Goal: Find specific page/section: Find specific page/section

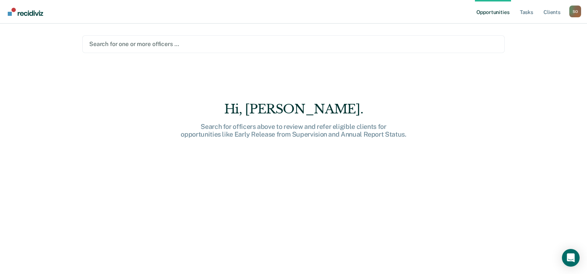
click at [152, 44] on div at bounding box center [293, 44] width 409 height 8
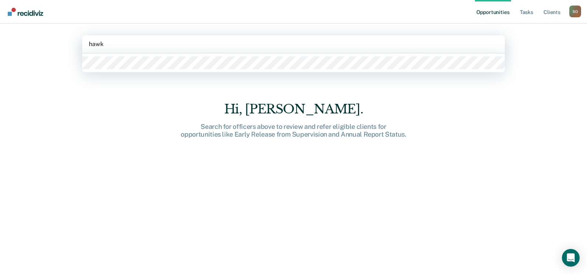
type input "hawki"
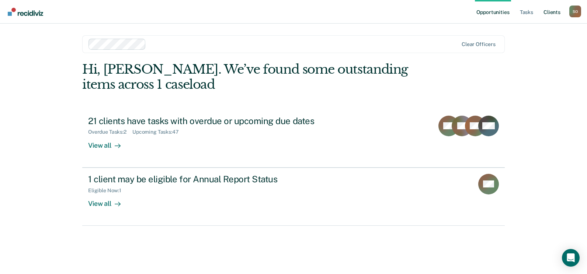
click at [554, 13] on link "Client s" at bounding box center [552, 12] width 20 height 24
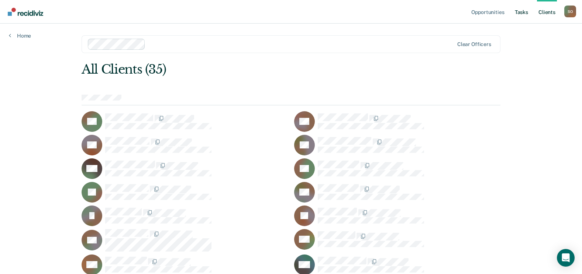
click at [517, 11] on link "Tasks" at bounding box center [521, 12] width 16 height 24
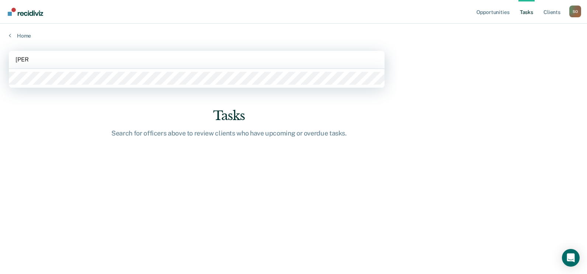
type input "ridley"
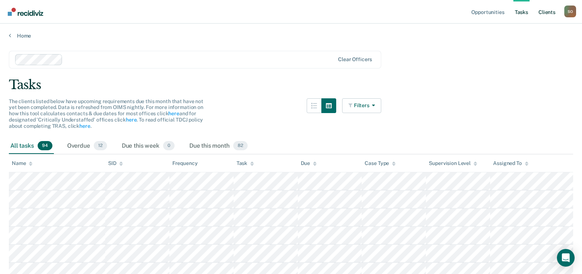
click at [549, 10] on link "Client s" at bounding box center [547, 12] width 20 height 24
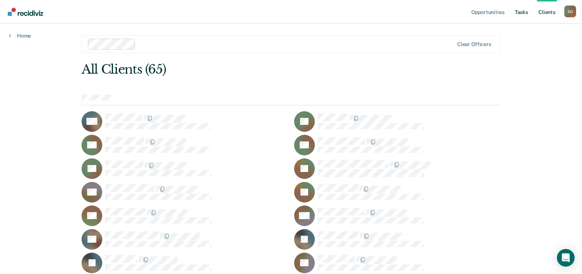
click at [519, 8] on link "Tasks" at bounding box center [521, 12] width 16 height 24
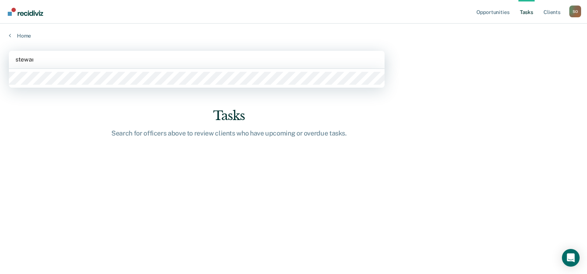
type input "stewart"
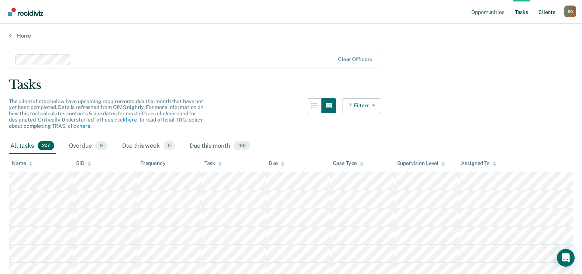
click at [543, 13] on link "Client s" at bounding box center [547, 12] width 20 height 24
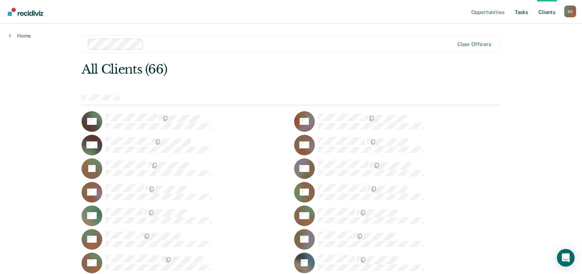
click at [522, 14] on link "Tasks" at bounding box center [521, 12] width 16 height 24
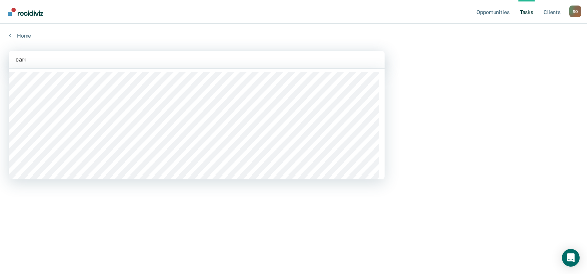
type input "carde"
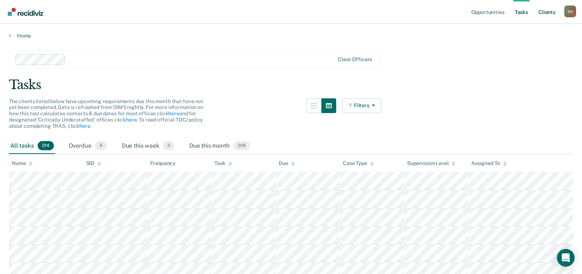
click at [550, 14] on link "Client s" at bounding box center [547, 12] width 20 height 24
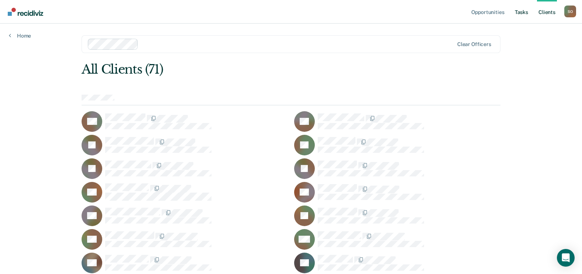
click at [520, 16] on link "Tasks" at bounding box center [521, 12] width 16 height 24
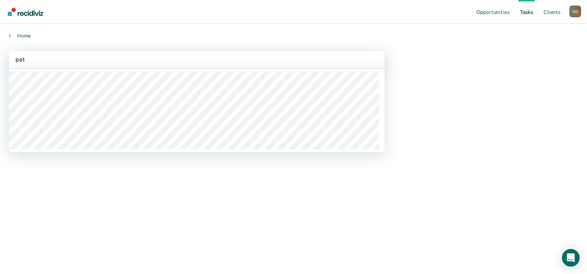
type input "pett"
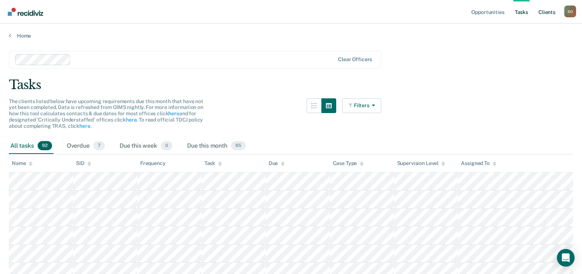
click at [549, 13] on link "Client s" at bounding box center [547, 12] width 20 height 24
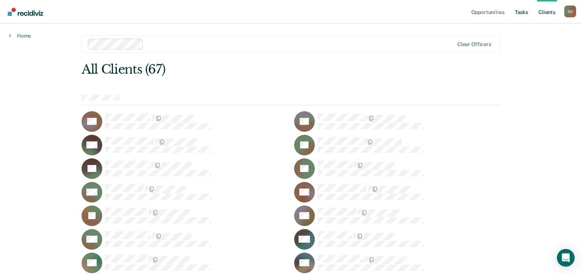
click at [523, 14] on link "Tasks" at bounding box center [521, 12] width 16 height 24
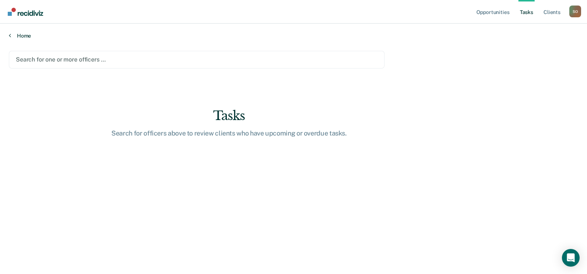
click at [28, 37] on link "Home" at bounding box center [294, 35] width 570 height 7
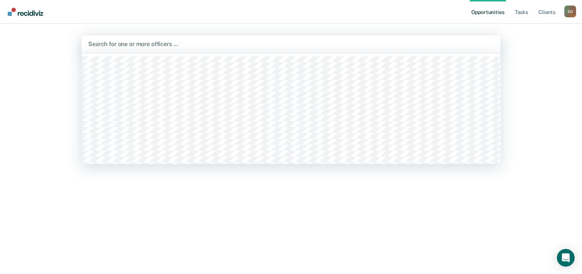
click at [127, 44] on div at bounding box center [290, 44] width 405 height 8
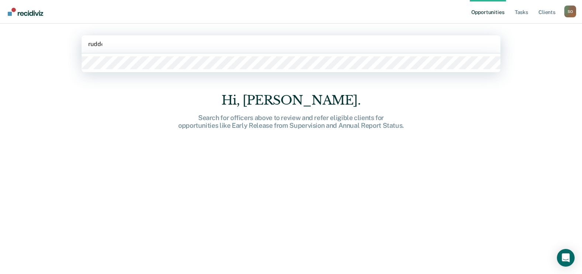
type input "rudder"
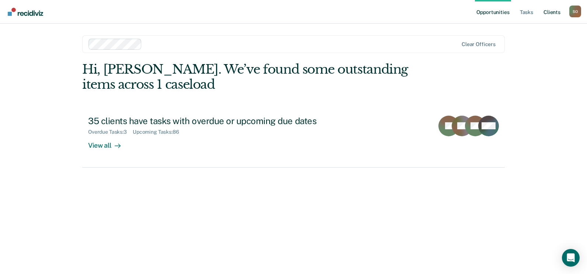
click at [552, 10] on link "Client s" at bounding box center [552, 12] width 20 height 24
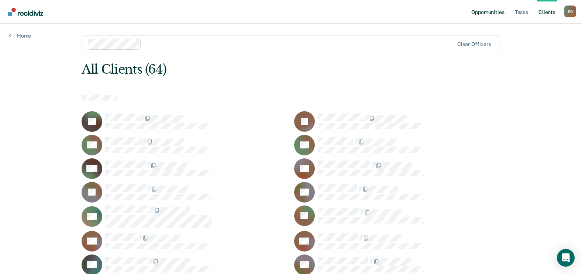
click at [488, 14] on link "Opportunities" at bounding box center [488, 12] width 36 height 24
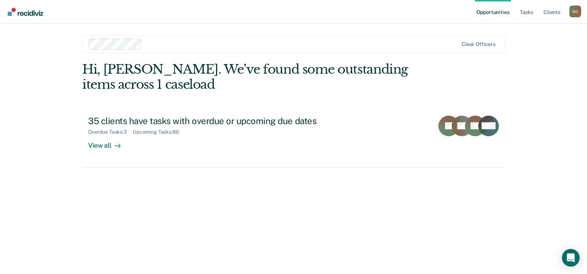
drag, startPoint x: 24, startPoint y: 159, endPoint x: 46, endPoint y: 144, distance: 26.5
click at [25, 158] on div "Opportunities Tasks Client s Shamyra Owens S O Profile How it works Log Out Cle…" at bounding box center [293, 137] width 587 height 274
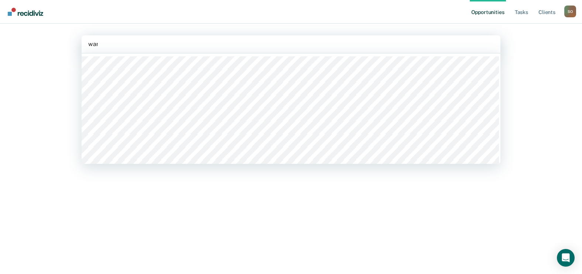
type input "ware"
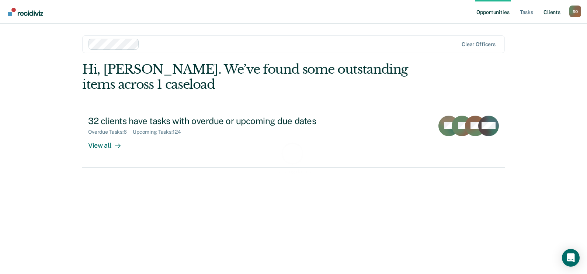
click at [556, 13] on link "Client s" at bounding box center [552, 12] width 20 height 24
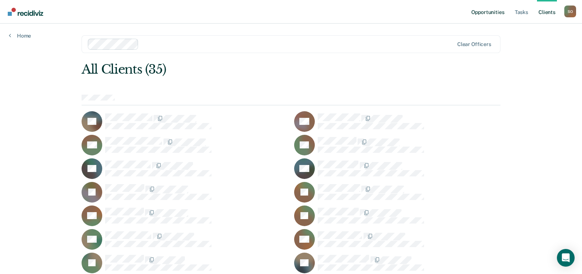
click at [483, 13] on link "Opportunities" at bounding box center [488, 12] width 36 height 24
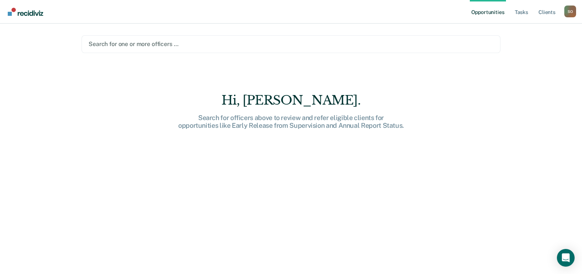
type input "t"
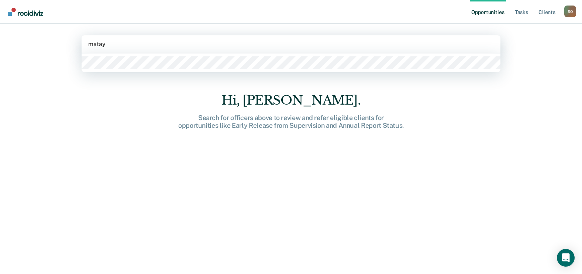
type input "mataya"
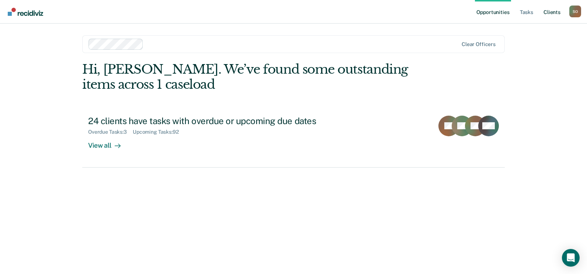
click at [547, 13] on link "Client s" at bounding box center [552, 12] width 20 height 24
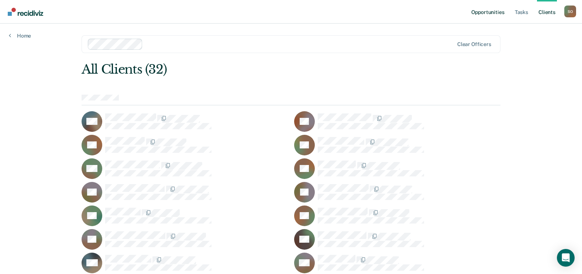
click at [492, 12] on link "Opportunities" at bounding box center [488, 12] width 36 height 24
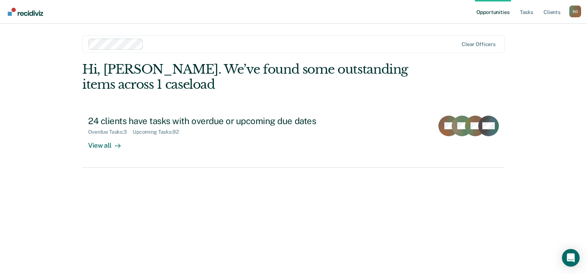
click at [65, 152] on div "Opportunities Tasks Client s Shamyra Owens S O Profile How it works Log Out Cle…" at bounding box center [293, 137] width 587 height 274
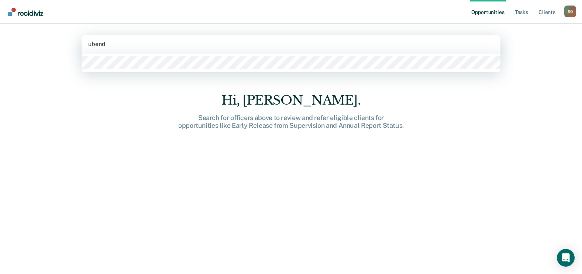
type input "ubendu"
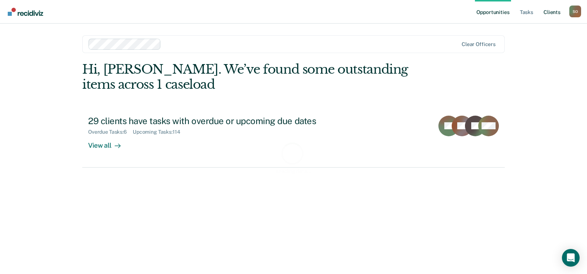
click at [552, 12] on link "Client s" at bounding box center [552, 12] width 20 height 24
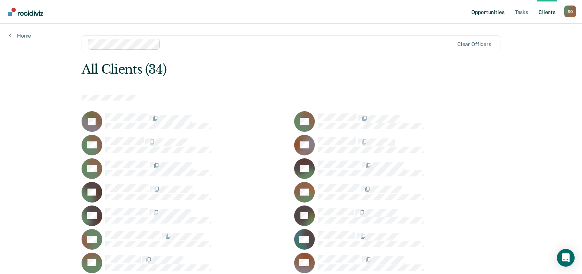
click at [499, 13] on link "Opportunities" at bounding box center [488, 12] width 36 height 24
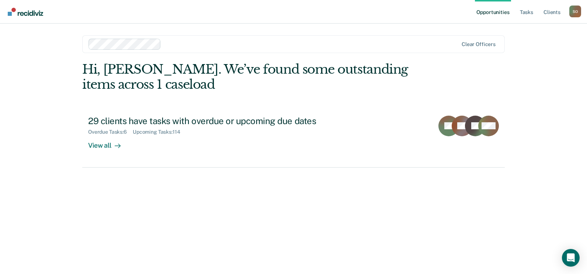
drag, startPoint x: 73, startPoint y: 156, endPoint x: 79, endPoint y: 151, distance: 7.3
click at [73, 156] on main "Clear officers Hi, Shamyra. We’ve found some outstanding items across 1 caseloa…" at bounding box center [293, 140] width 440 height 233
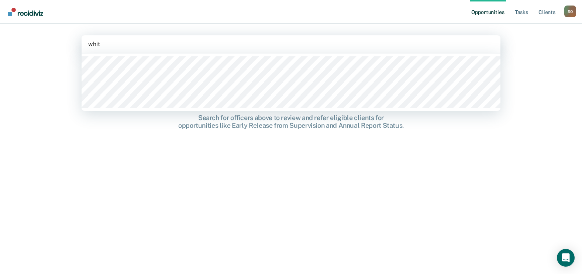
type input "white"
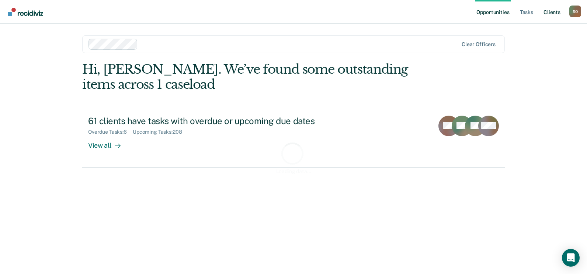
click at [553, 13] on link "Client s" at bounding box center [552, 12] width 20 height 24
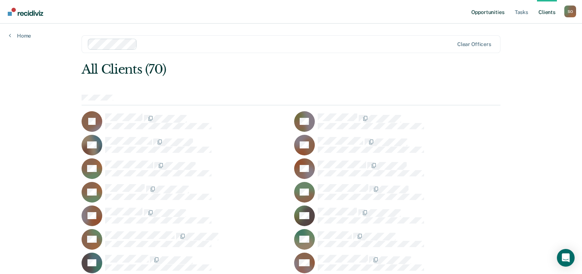
click at [492, 14] on link "Opportunities" at bounding box center [488, 12] width 36 height 24
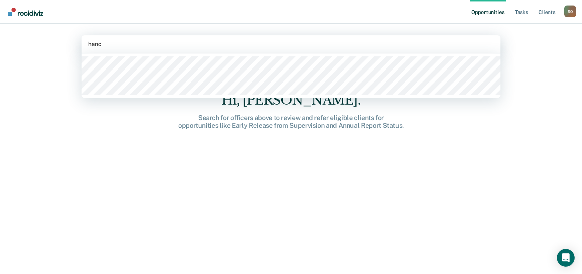
type input "hanco"
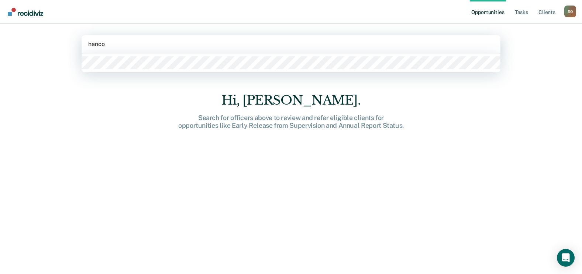
click at [108, 71] on div at bounding box center [291, 62] width 419 height 19
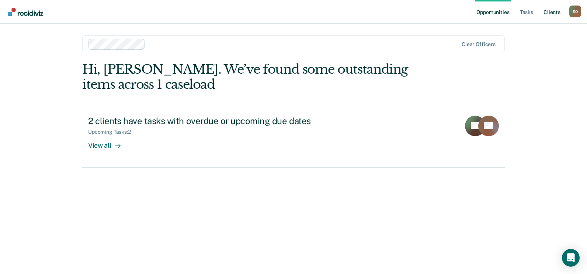
click at [549, 11] on link "Client s" at bounding box center [552, 12] width 20 height 24
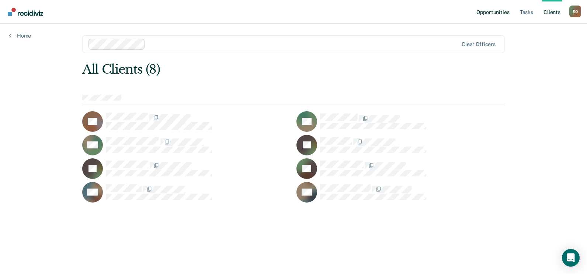
click at [495, 12] on link "Opportunities" at bounding box center [493, 12] width 36 height 24
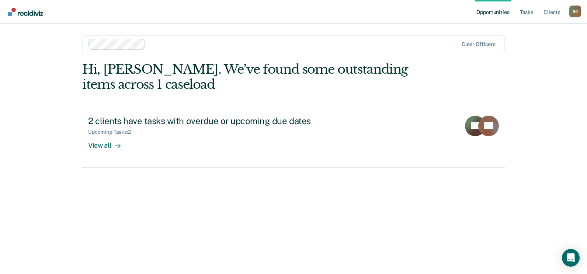
click at [34, 10] on img "Go to Recidiviz Home" at bounding box center [25, 12] width 35 height 8
